Goal: Task Accomplishment & Management: Manage account settings

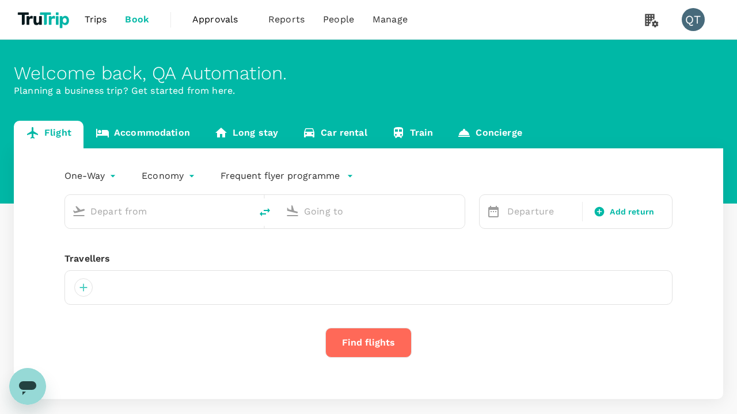
type input "economy-premium-economy"
type input "Singapore Changi (SIN)"
type input "Hong Kong Intl (HKG)"
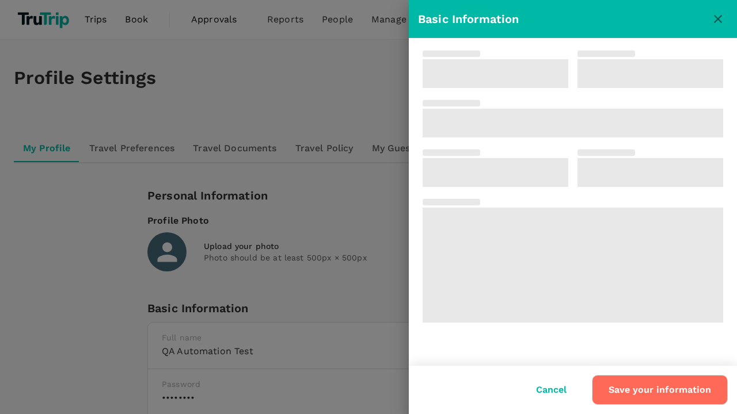
type input "QA Automation"
type input "Test"
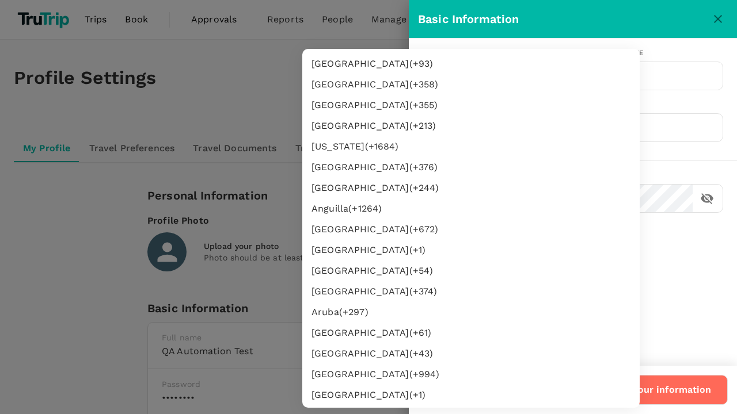
type input "62"
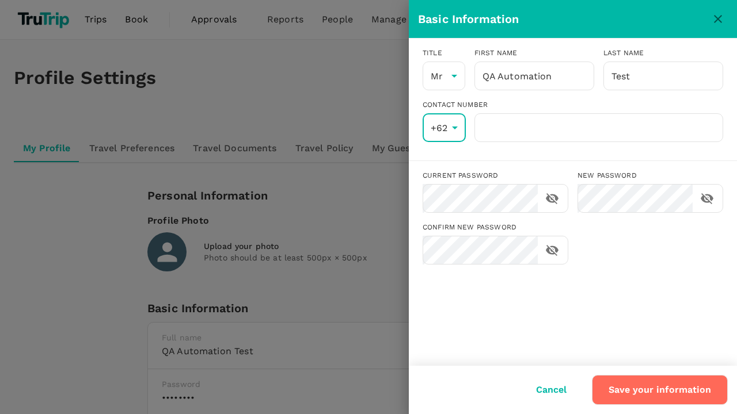
scroll to position [2118, 0]
click at [598, 128] on input "number" at bounding box center [598, 127] width 249 height 29
type input "8888888888"
click at [661, 390] on button "Save your information" at bounding box center [660, 390] width 136 height 30
